Goal: Transaction & Acquisition: Obtain resource

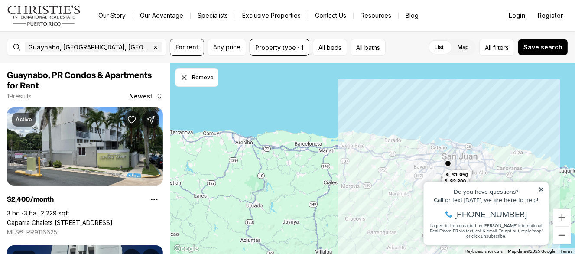
click at [541, 188] on icon at bounding box center [540, 189] width 4 height 4
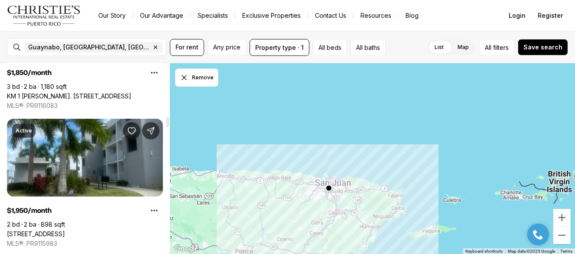
scroll to position [938, 0]
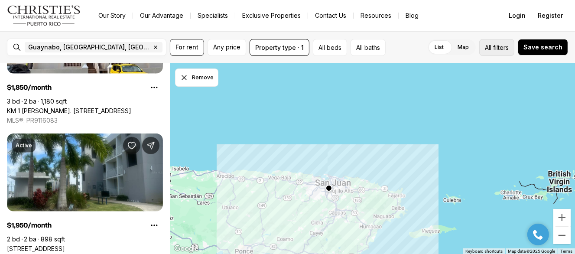
click at [500, 49] on span "filters" at bounding box center [501, 47] width 16 height 9
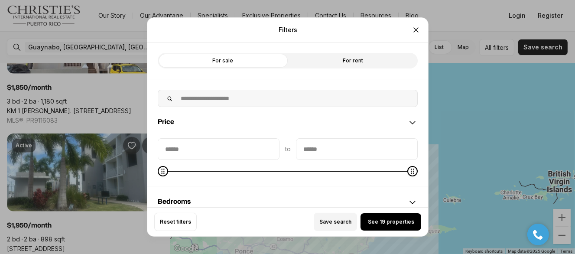
click at [352, 59] on label "For rent" at bounding box center [353, 61] width 130 height 16
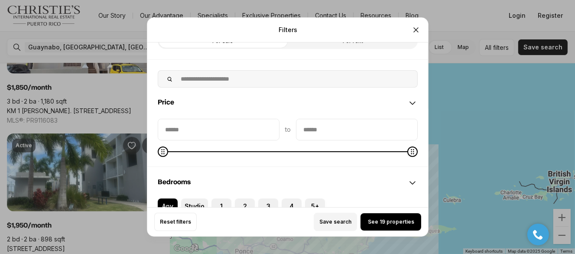
scroll to position [0, 0]
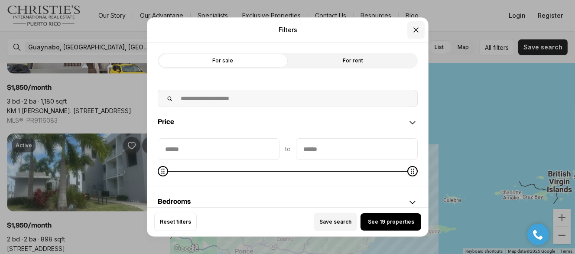
click at [414, 35] on button "Close" at bounding box center [415, 29] width 17 height 17
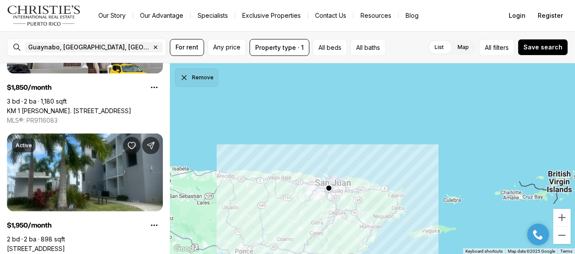
click at [188, 84] on button "Remove" at bounding box center [196, 77] width 43 height 18
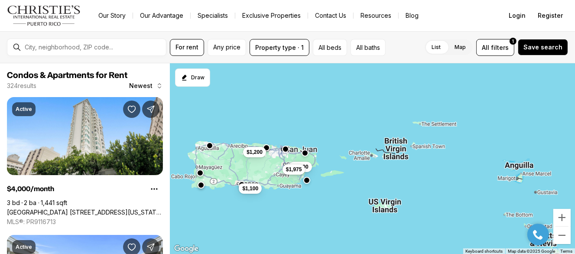
drag, startPoint x: 224, startPoint y: 185, endPoint x: 245, endPoint y: 159, distance: 33.5
click at [245, 158] on div "$1,200 $1,400 $1,100 $1,975" at bounding box center [372, 158] width 405 height 191
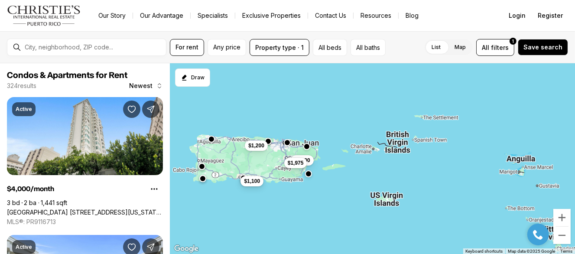
click at [250, 181] on span "$1,100" at bounding box center [252, 181] width 16 height 7
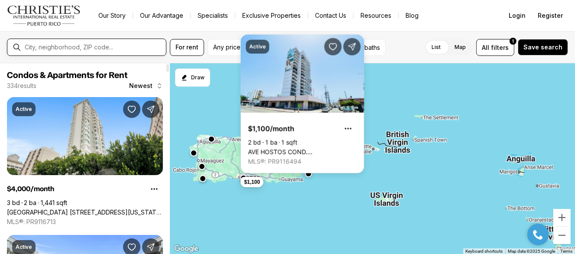
click at [116, 46] on input "text" at bounding box center [94, 47] width 138 height 7
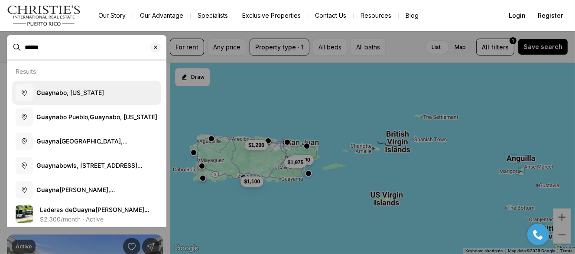
type input "******"
click at [80, 93] on span "Guayna bo, Puerto Rico" at bounding box center [70, 91] width 68 height 7
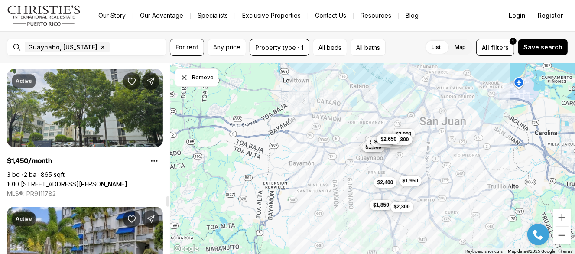
scroll to position [2373, 0]
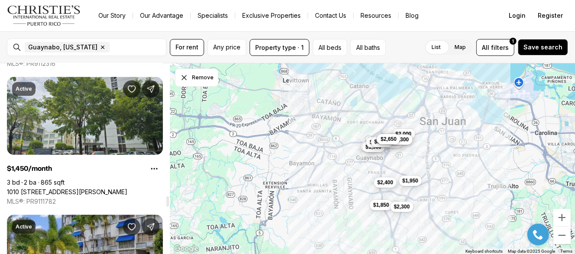
drag, startPoint x: 167, startPoint y: 70, endPoint x: 162, endPoint y: 202, distance: 132.2
click at [166, 202] on div at bounding box center [167, 201] width 3 height 10
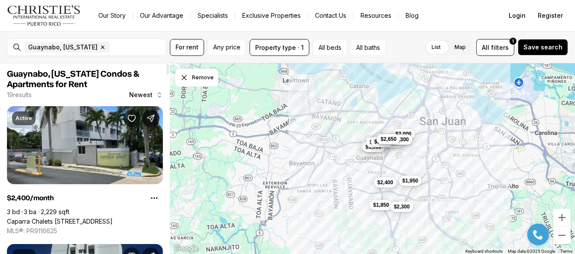
scroll to position [0, 0]
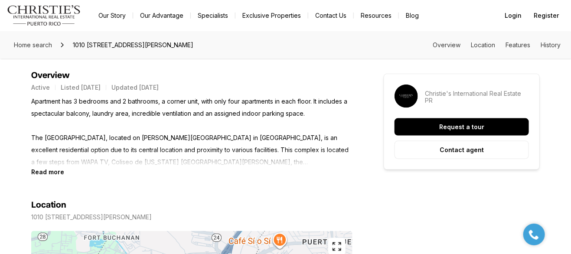
scroll to position [361, 0]
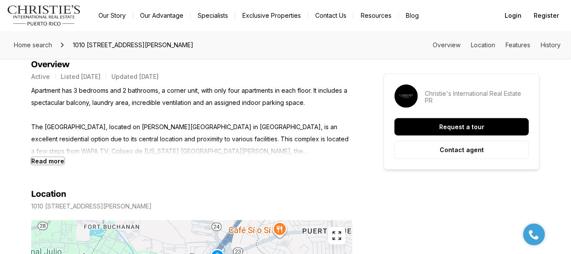
click at [59, 160] on b "Read more" at bounding box center [47, 160] width 33 height 7
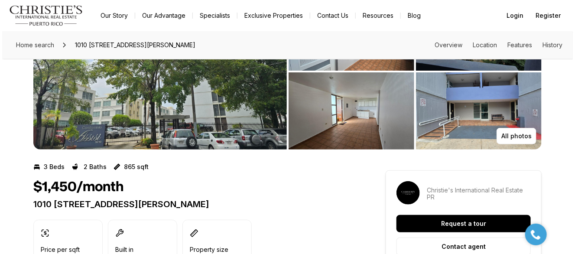
scroll to position [0, 0]
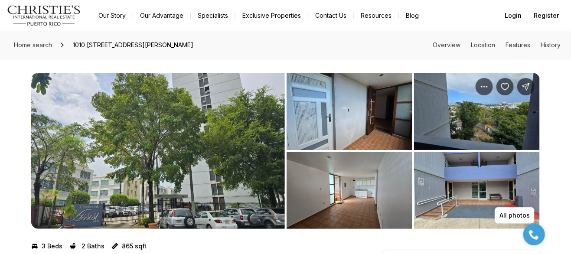
click at [252, 136] on img "View image gallery" at bounding box center [157, 151] width 253 height 156
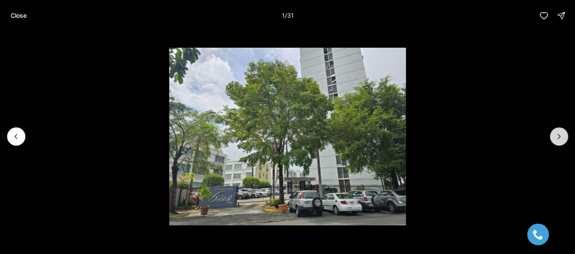
click at [563, 137] on button "Next slide" at bounding box center [559, 136] width 18 height 18
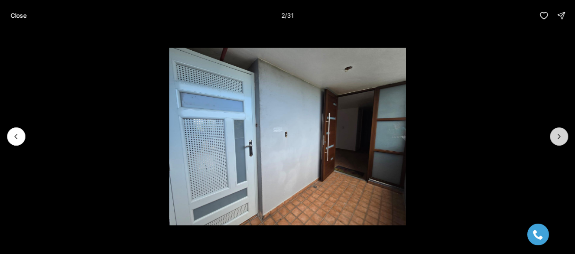
click at [563, 137] on button "Next slide" at bounding box center [559, 136] width 18 height 18
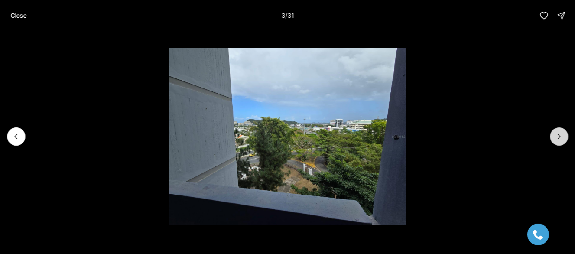
click at [563, 137] on button "Next slide" at bounding box center [559, 136] width 18 height 18
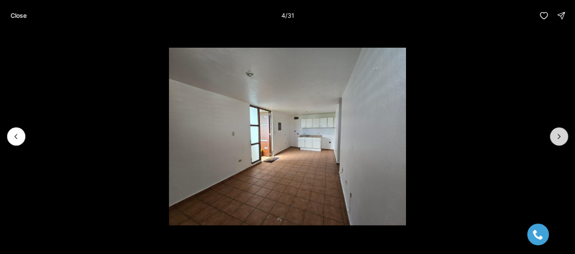
click at [563, 137] on button "Next slide" at bounding box center [559, 136] width 18 height 18
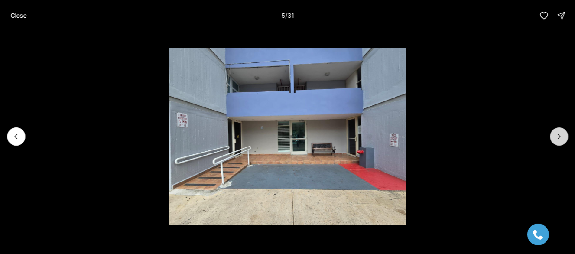
click at [561, 137] on icon "Next slide" at bounding box center [558, 136] width 9 height 9
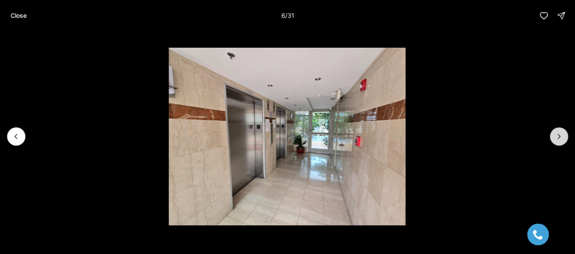
click at [561, 137] on icon "Next slide" at bounding box center [558, 136] width 9 height 9
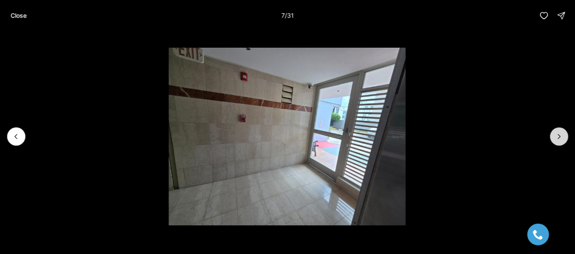
click at [561, 137] on icon "Next slide" at bounding box center [558, 136] width 9 height 9
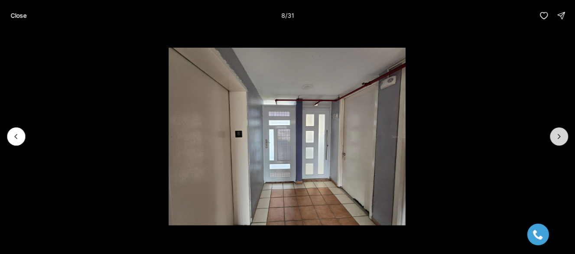
click at [561, 137] on icon "Next slide" at bounding box center [558, 136] width 9 height 9
